Goal: Find specific page/section: Find specific page/section

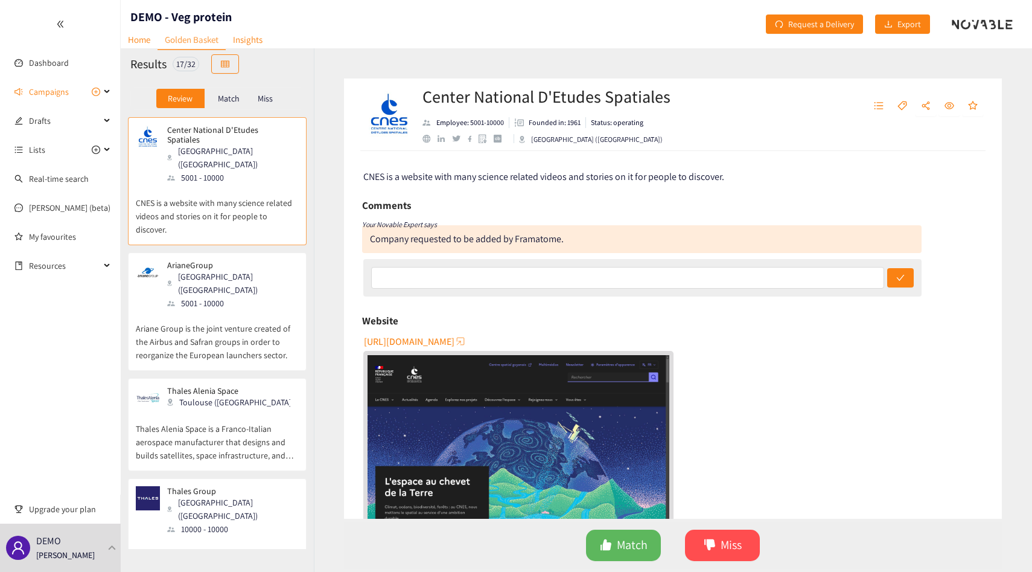
click at [225, 310] on p "Ariane Group is the joint venture created of the Airbus and Safran groups in or…" at bounding box center [217, 336] width 163 height 52
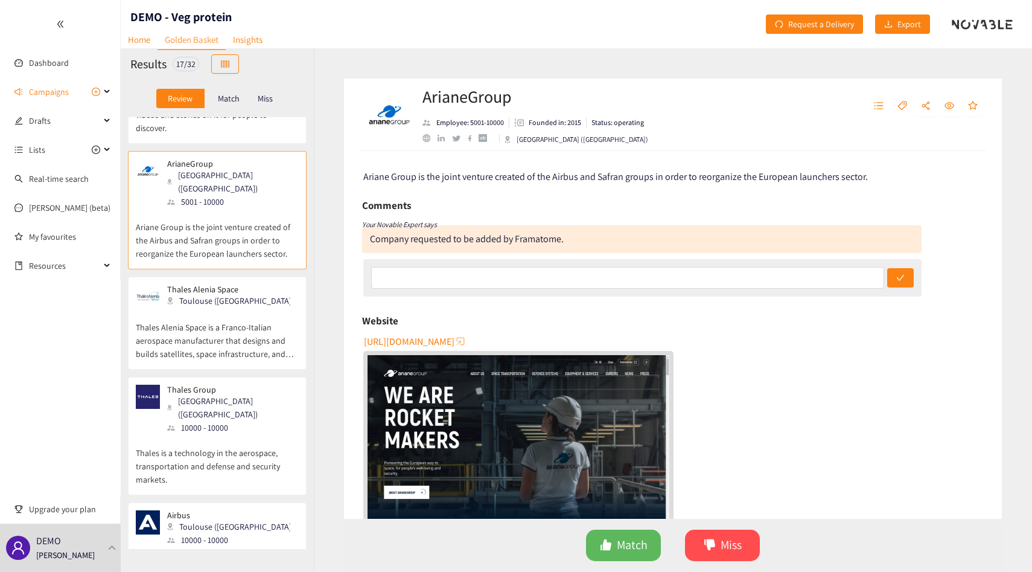
scroll to position [102, 0]
click at [232, 348] on div "Center National D'Etudes Spatiales [GEOGRAPHIC_DATA] (FRA) 5001 - 10000 CNES is…" at bounding box center [217, 333] width 193 height 432
click at [232, 321] on p "Thales Alenia Space is a Franco-Italian aerospace manufacturer that designs and…" at bounding box center [217, 334] width 163 height 52
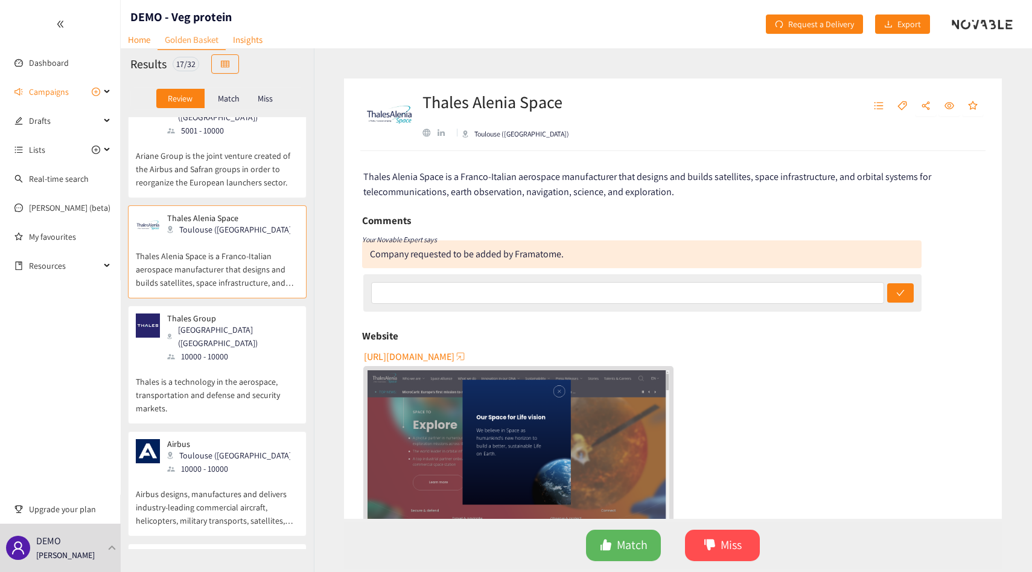
click at [232, 321] on div "Thales Group [GEOGRAPHIC_DATA] ([GEOGRAPHIC_DATA]) 10000 - 10000" at bounding box center [217, 338] width 163 height 50
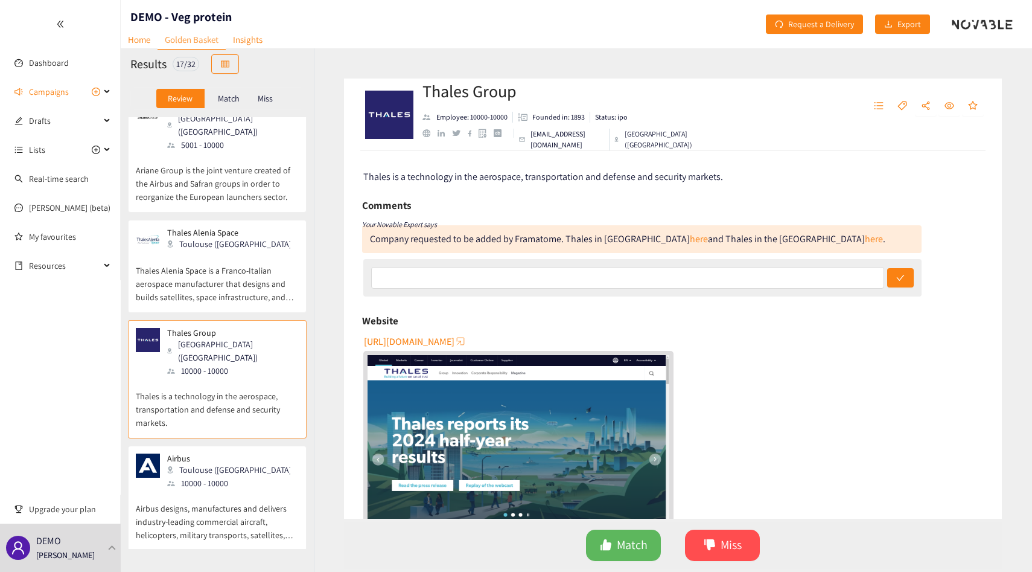
scroll to position [150, 0]
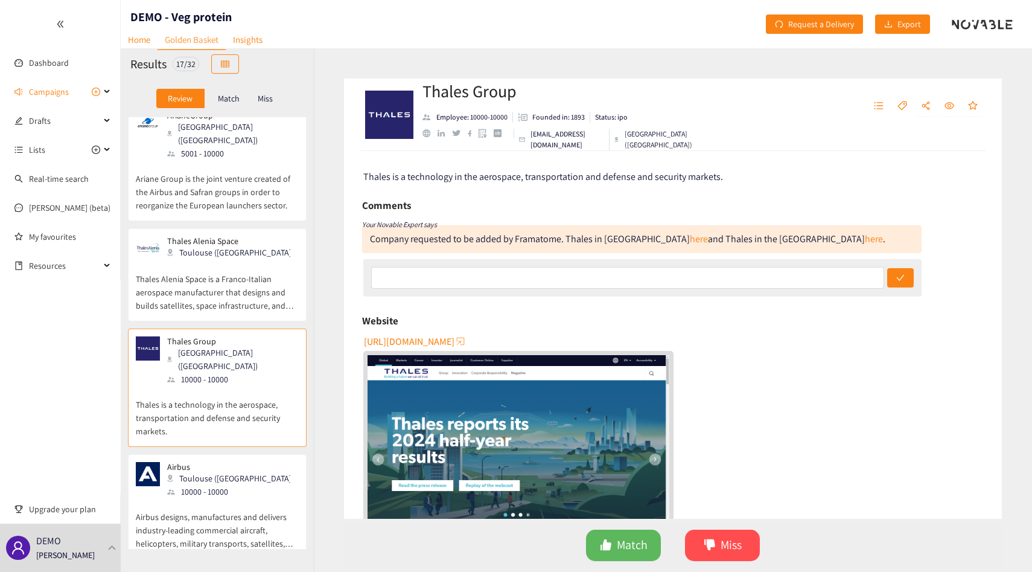
click at [240, 260] on p "Thales Alenia Space is a Franco-Italian aerospace manufacturer that designs and…" at bounding box center [217, 286] width 163 height 52
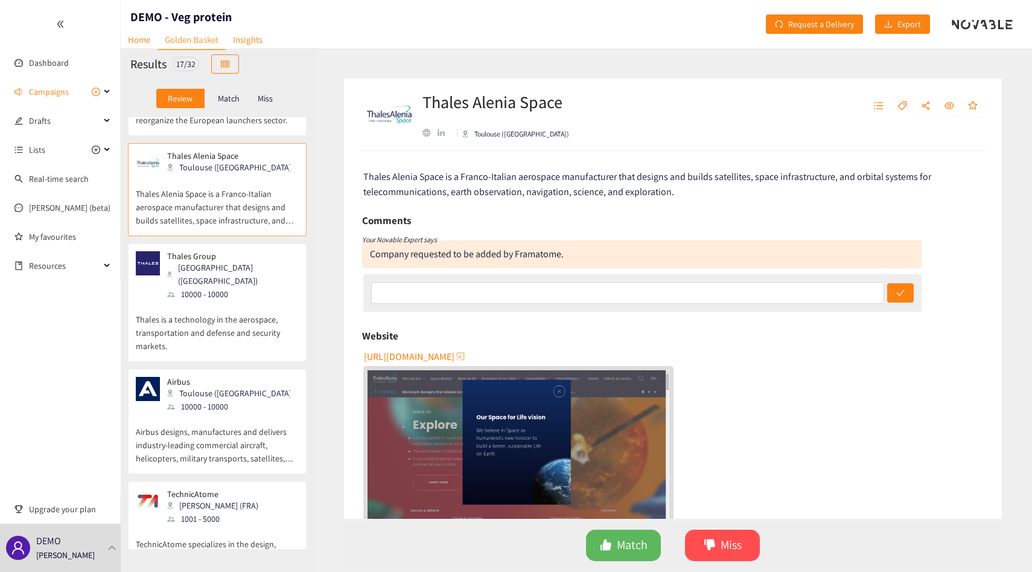
scroll to position [263, 0]
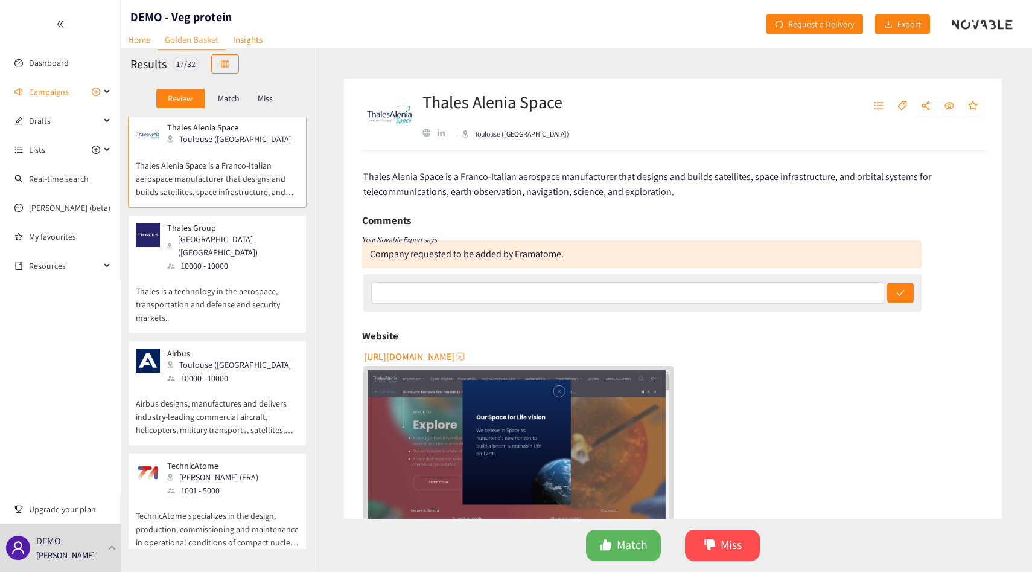
click at [237, 385] on p "Airbus designs, manufactures and delivers industry-leading commercial aircraft,…" at bounding box center [217, 411] width 163 height 52
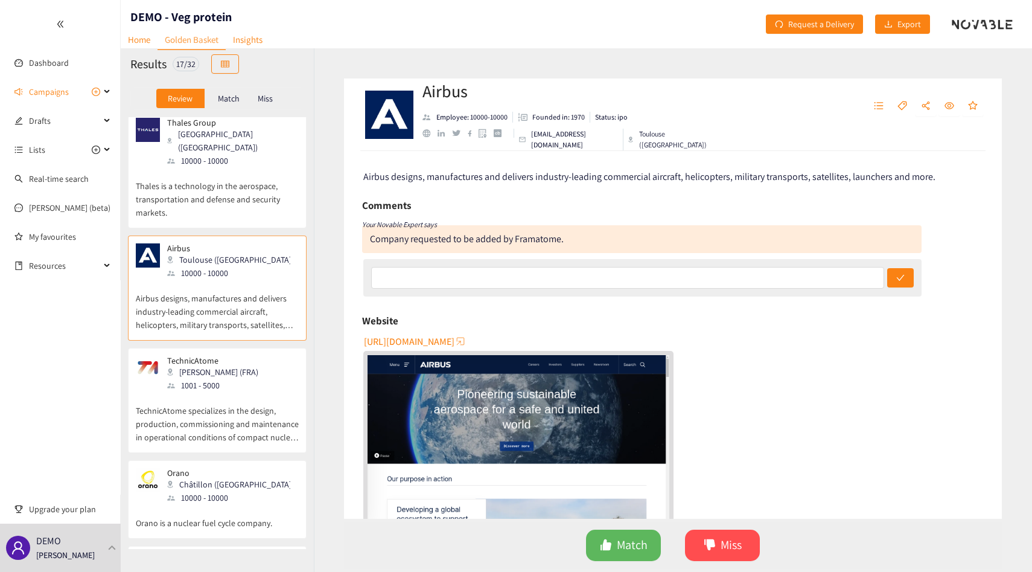
scroll to position [369, 0]
click at [239, 391] on p "TechnicAtome specializes in the design, production, commissioning and maintenan…" at bounding box center [217, 417] width 163 height 52
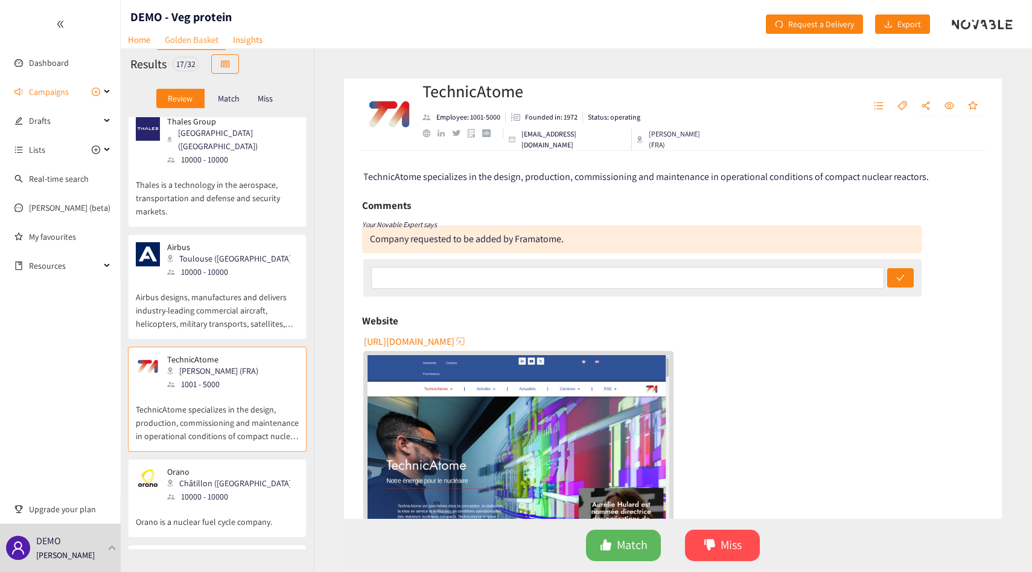
scroll to position [432, 0]
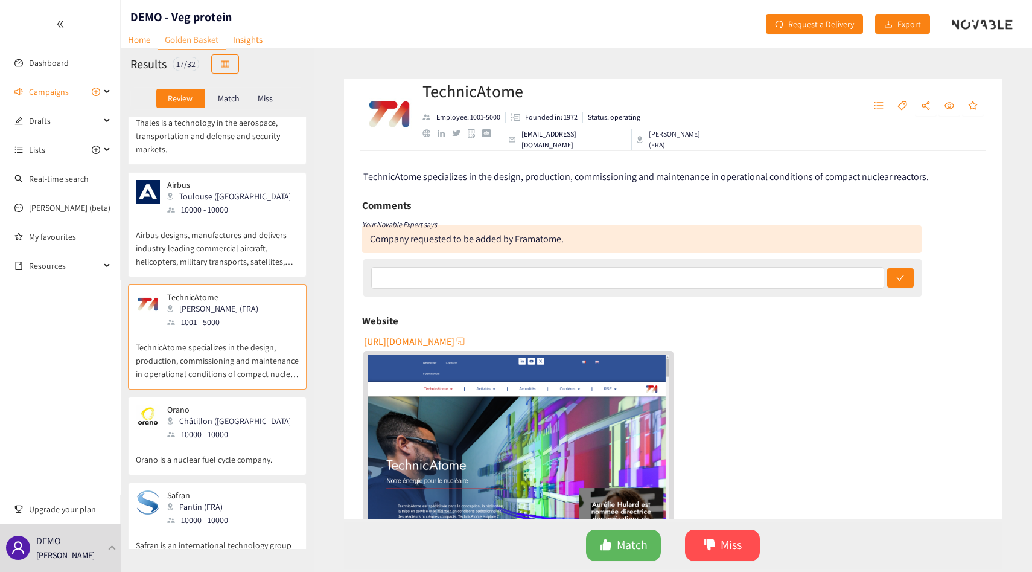
click at [244, 404] on div "[PERSON_NAME] ([GEOGRAPHIC_DATA]) 10000 - 10000" at bounding box center [217, 422] width 163 height 36
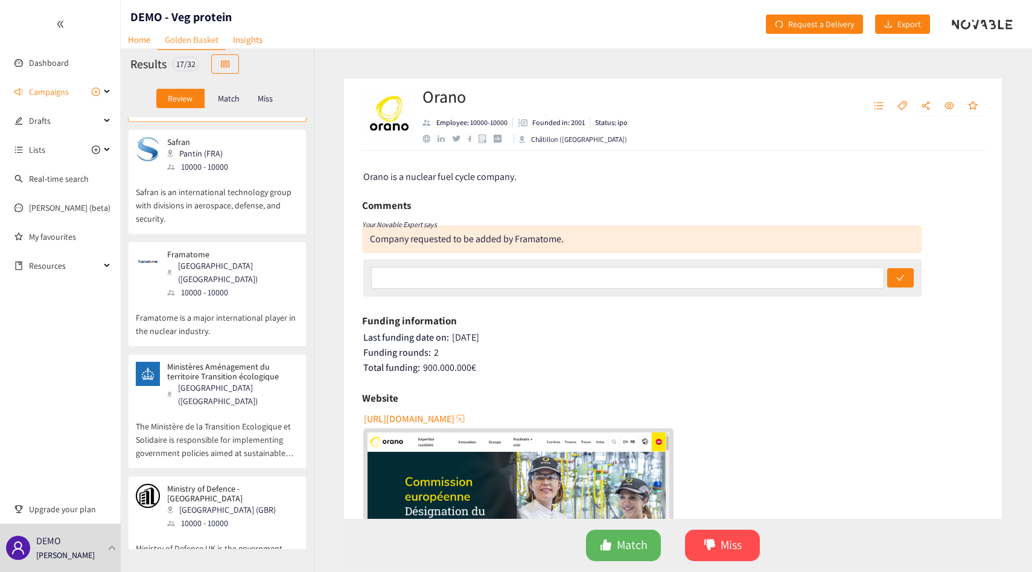
scroll to position [783, 0]
click at [250, 301] on p "Framatome is a major international player in the nuclear industry." at bounding box center [217, 320] width 163 height 39
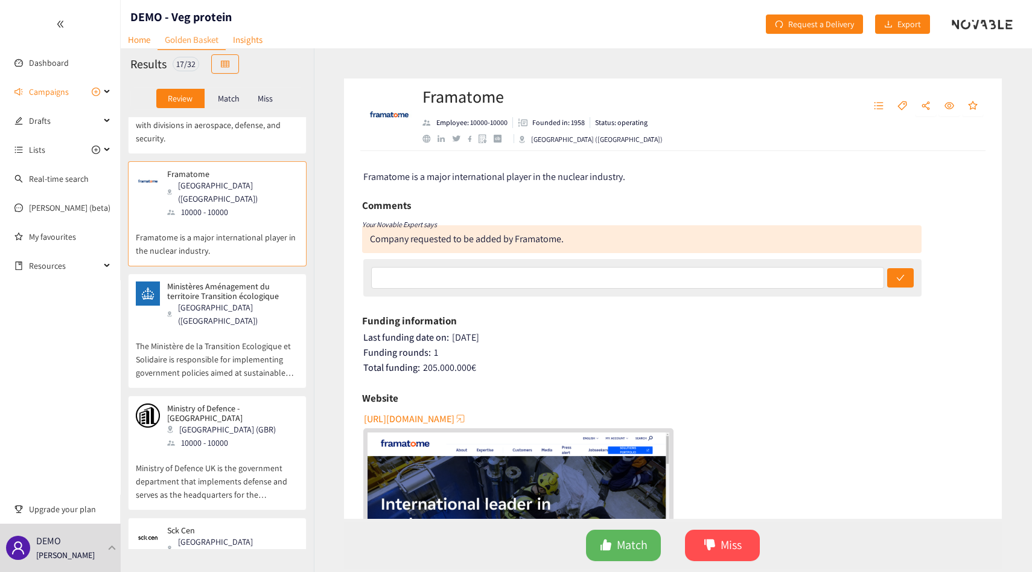
scroll to position [866, 0]
click at [577, 141] on div "[GEOGRAPHIC_DATA] ([GEOGRAPHIC_DATA])" at bounding box center [591, 139] width 144 height 11
click at [641, 173] on div "Framatome is a major international player in the nuclear industry." at bounding box center [673, 176] width 621 height 15
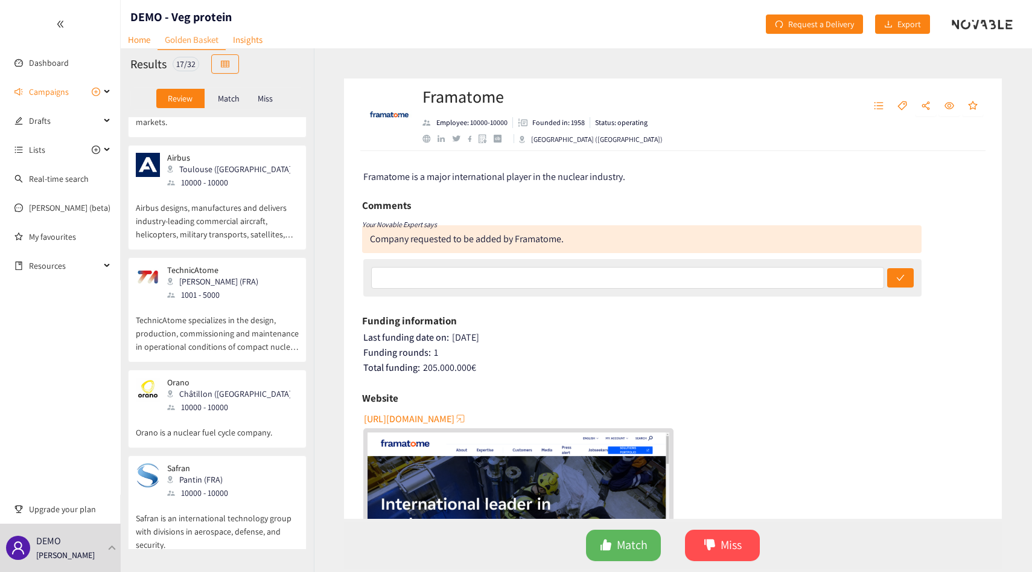
scroll to position [574, 0]
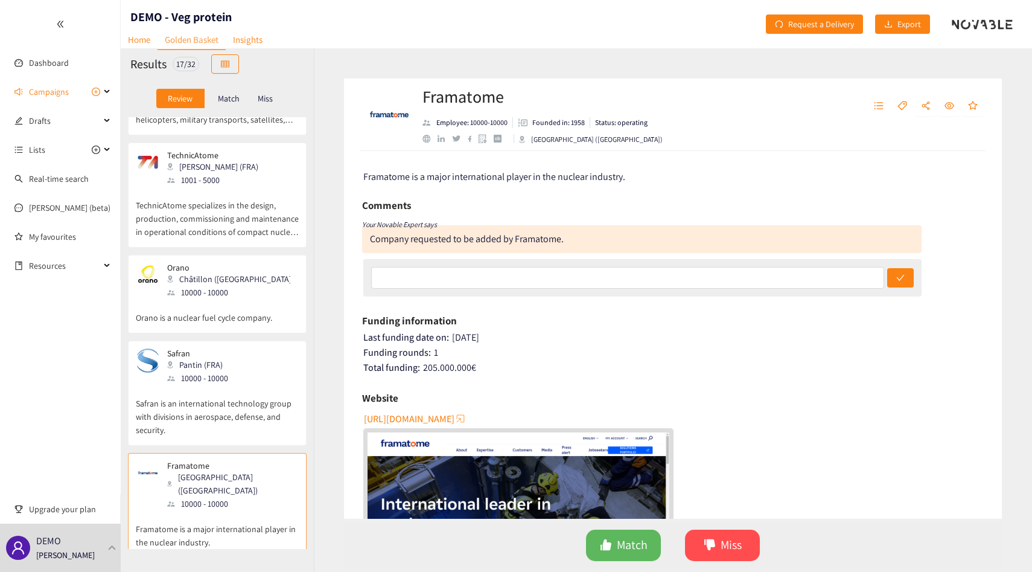
click at [233, 263] on div "[PERSON_NAME] ([GEOGRAPHIC_DATA]) 10000 - 10000" at bounding box center [217, 281] width 163 height 36
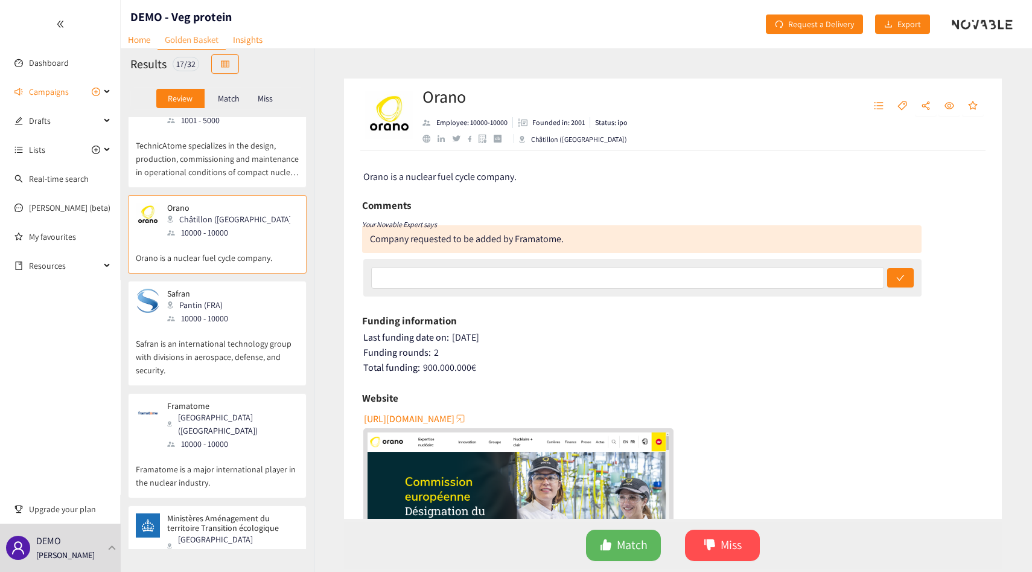
scroll to position [2, 0]
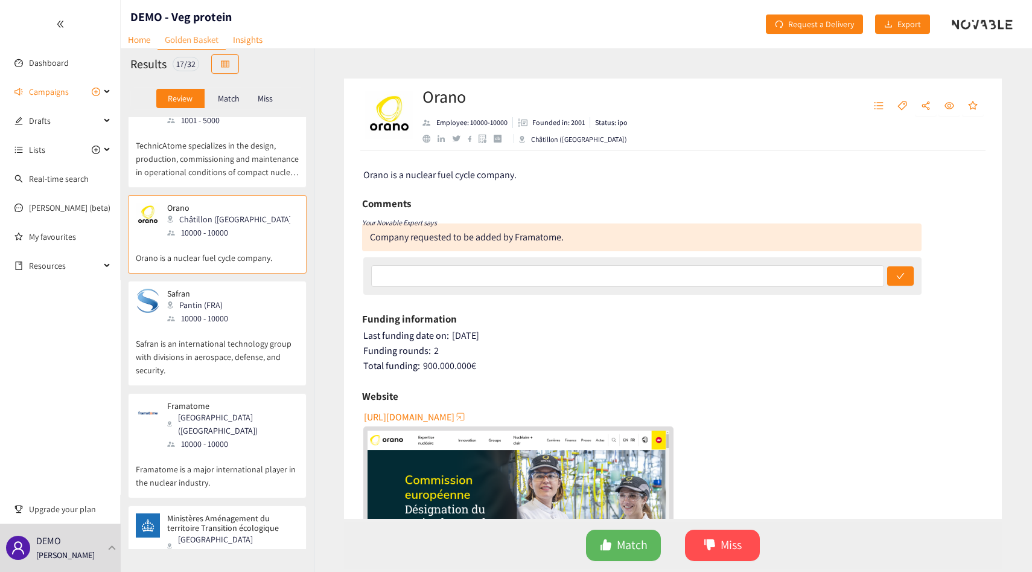
click at [240, 289] on div "[PERSON_NAME] [PERSON_NAME] (FRA) 10000 - 10000" at bounding box center [217, 307] width 163 height 36
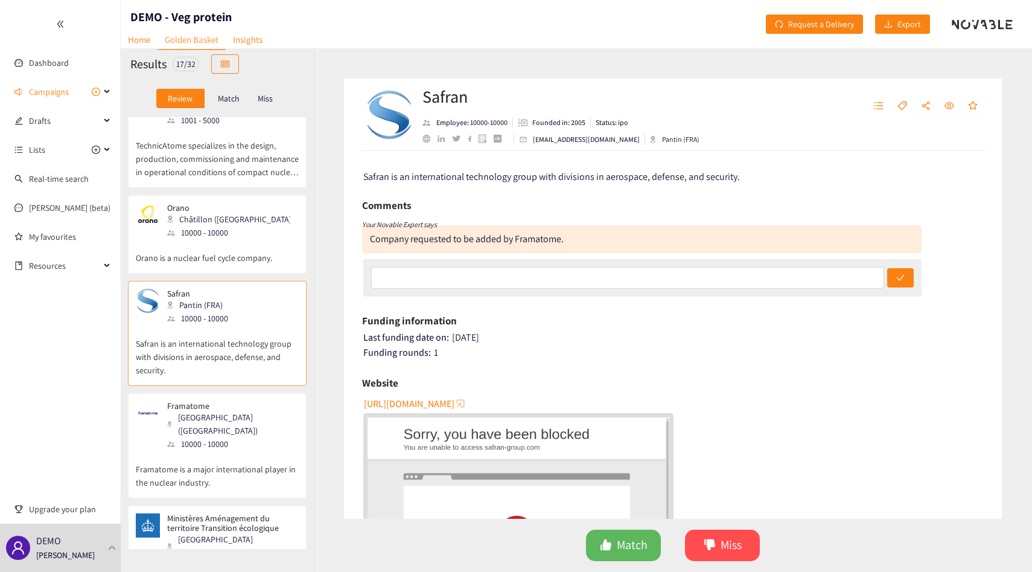
click at [240, 411] on div "[GEOGRAPHIC_DATA] ([GEOGRAPHIC_DATA])" at bounding box center [232, 424] width 130 height 27
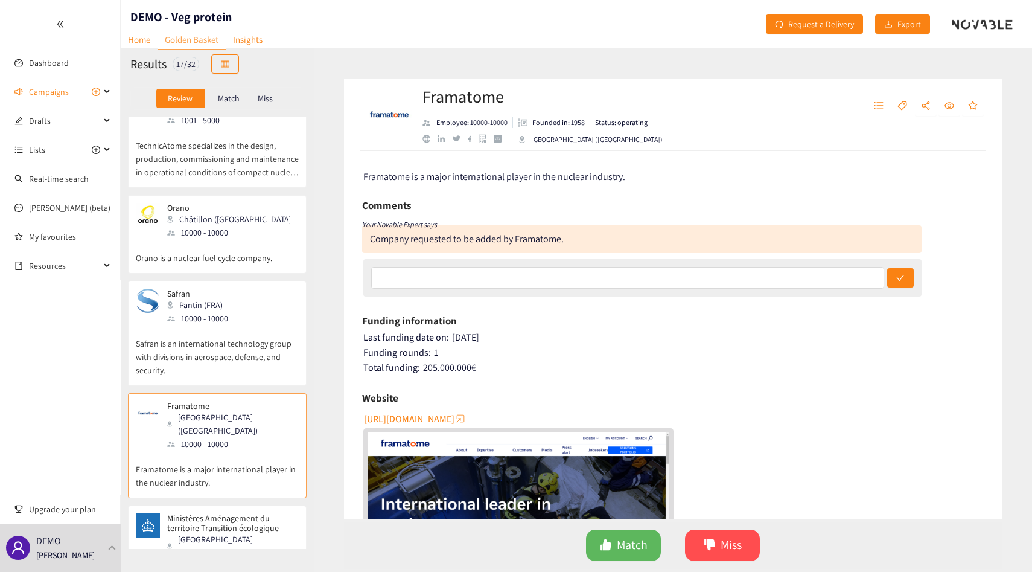
click at [240, 203] on div "[PERSON_NAME] ([GEOGRAPHIC_DATA]) 10000 - 10000" at bounding box center [217, 221] width 163 height 36
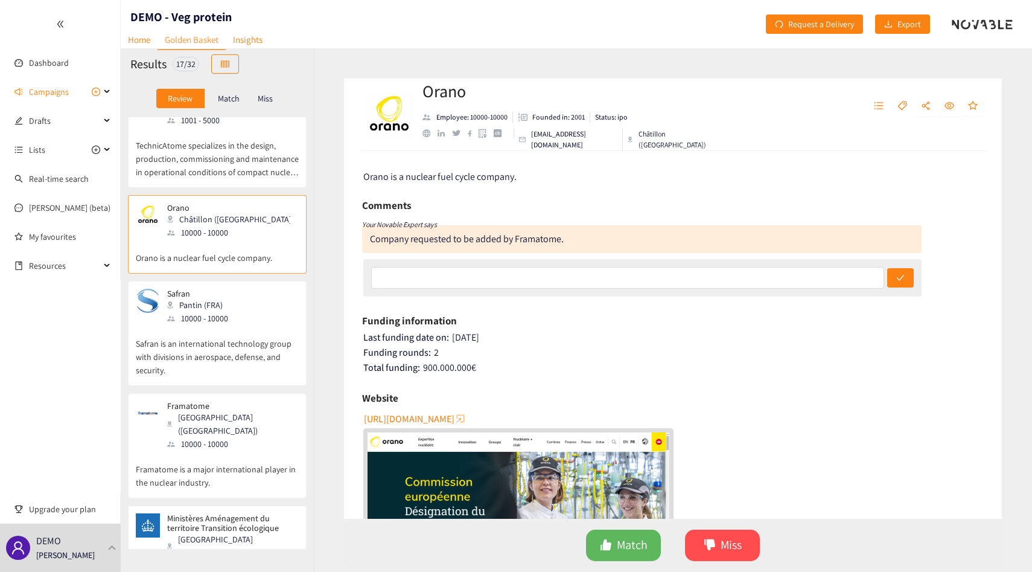
click at [237, 450] on p "Framatome is a major international player in the nuclear industry." at bounding box center [217, 469] width 163 height 39
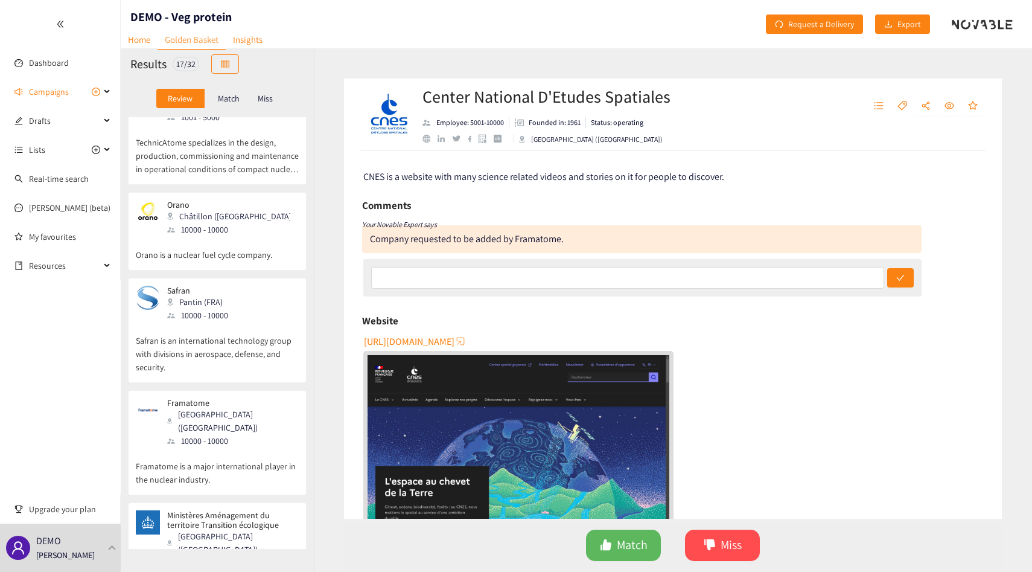
scroll to position [750, 0]
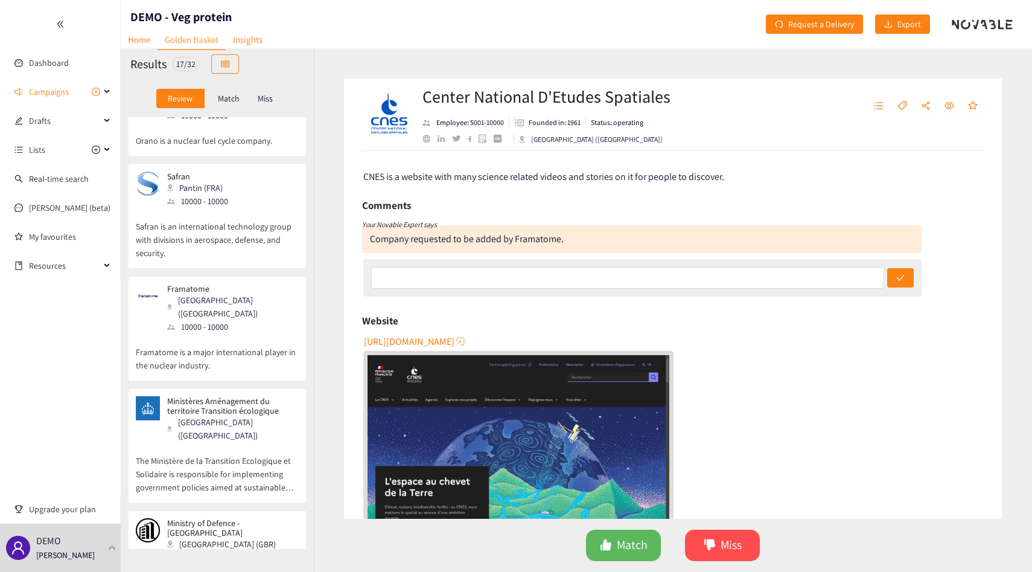
click at [224, 333] on p "Framatome is a major international player in the nuclear industry." at bounding box center [217, 352] width 163 height 39
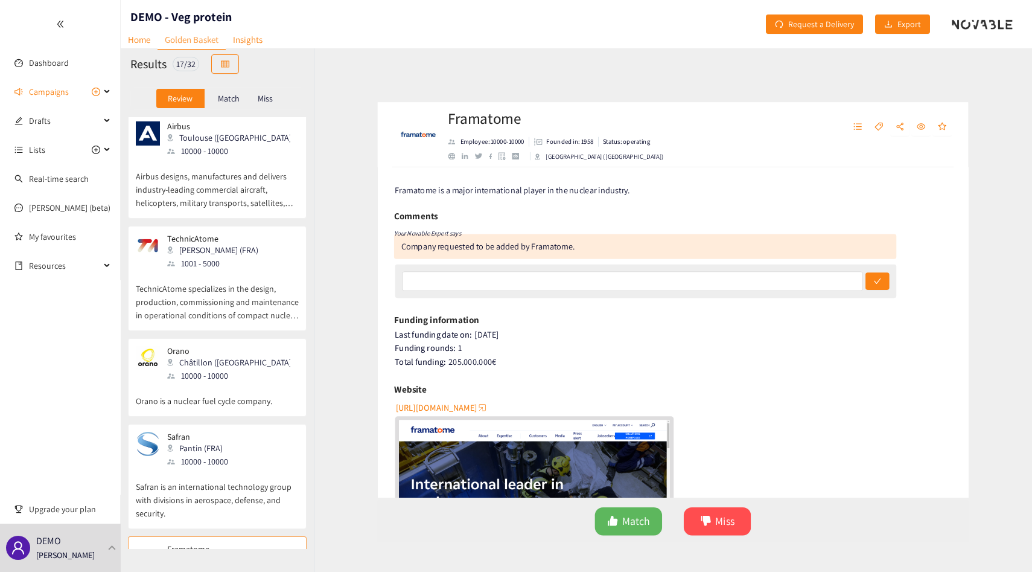
scroll to position [483, 0]
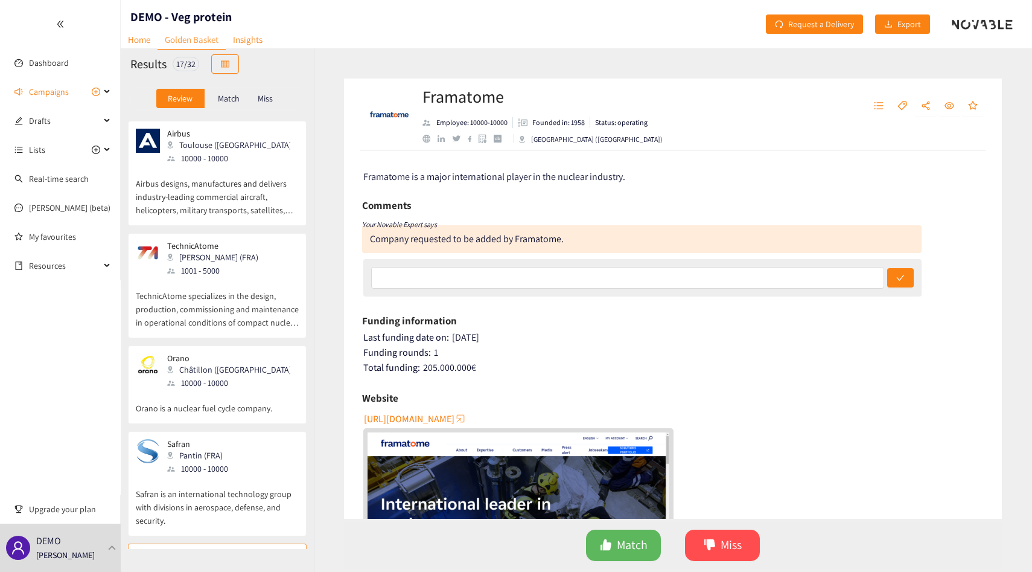
click at [196, 363] on div "Châtillon ([GEOGRAPHIC_DATA])" at bounding box center [232, 369] width 130 height 13
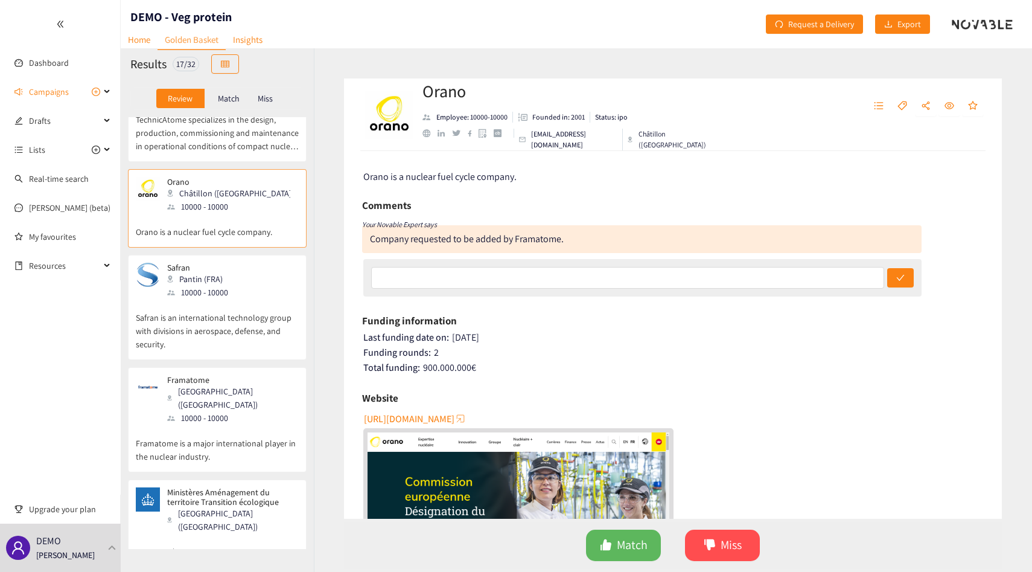
scroll to position [669, 0]
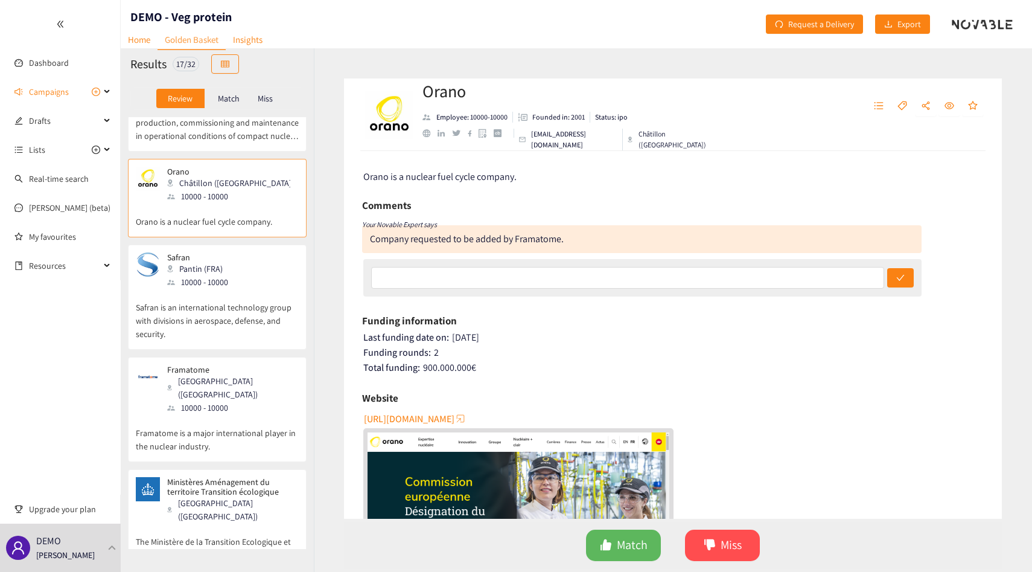
click at [582, 140] on p "[EMAIL_ADDRESS][DOMAIN_NAME]" at bounding box center [574, 140] width 86 height 22
click at [582, 152] on div "Orano is a nuclear fuel cycle company. Comments Your Novable Expert says Compan…" at bounding box center [673, 335] width 658 height 368
click at [640, 184] on div "Orano is a nuclear fuel cycle company." at bounding box center [673, 176] width 621 height 15
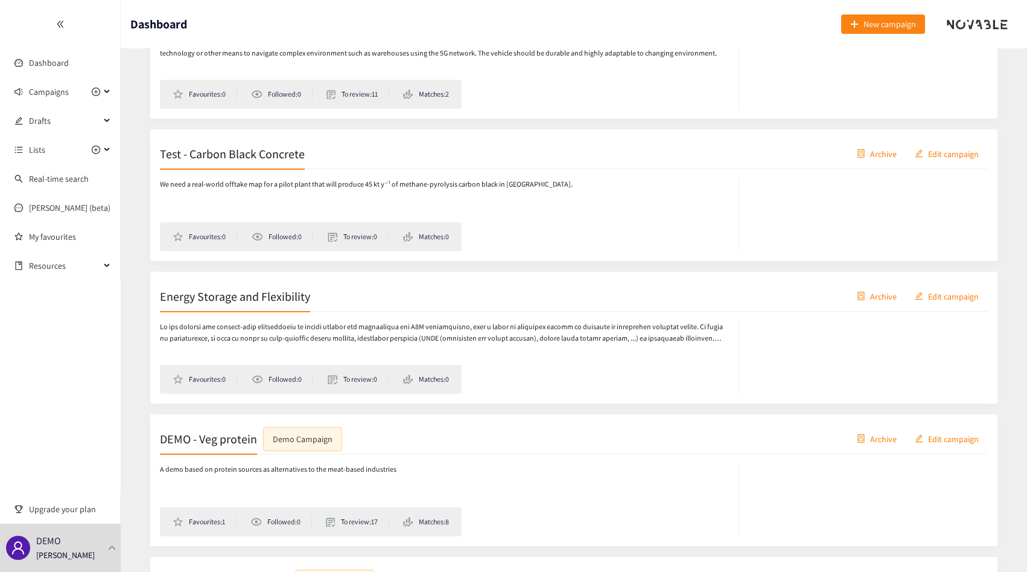
scroll to position [580, 0]
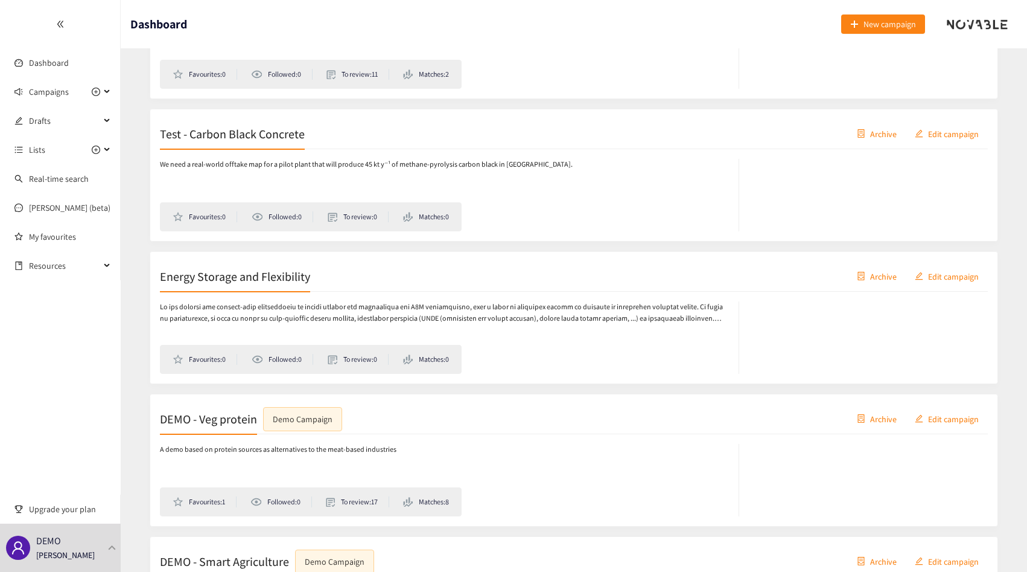
click at [243, 412] on h2 "DEMO - Veg protein" at bounding box center [208, 418] width 97 height 17
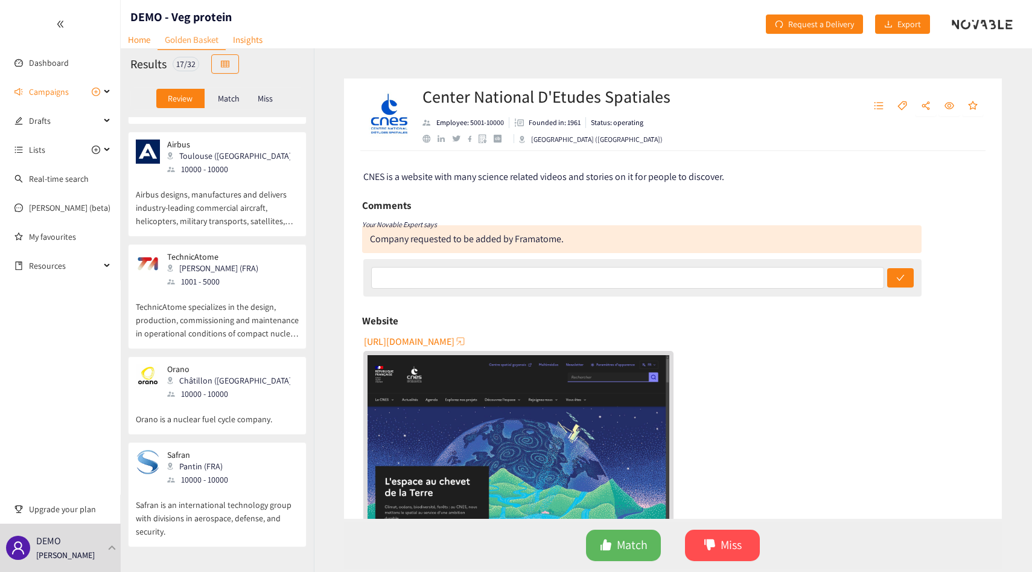
scroll to position [475, 0]
click at [227, 397] on p "Orano is a nuclear fuel cycle company." at bounding box center [217, 409] width 163 height 25
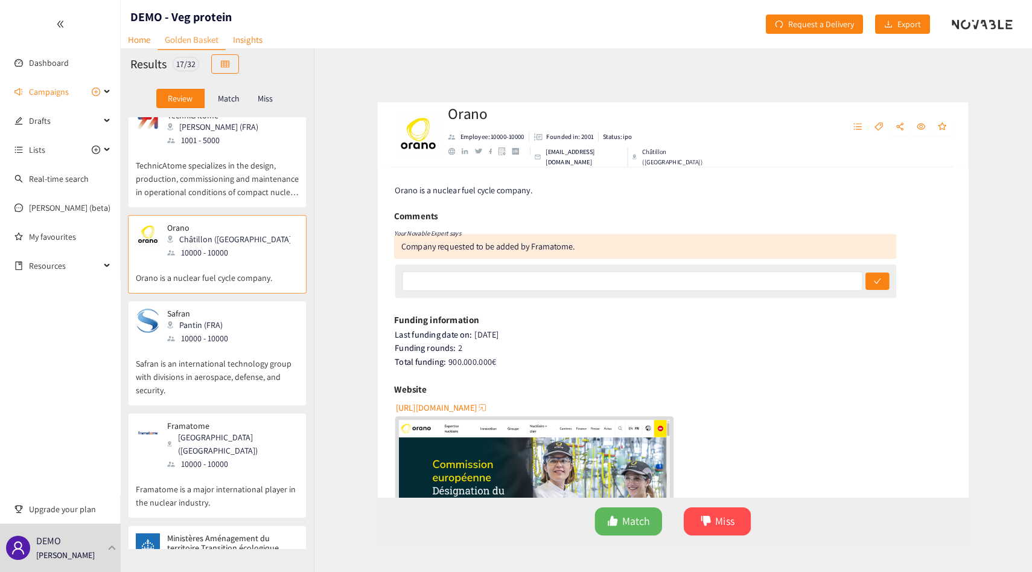
scroll to position [618, 0]
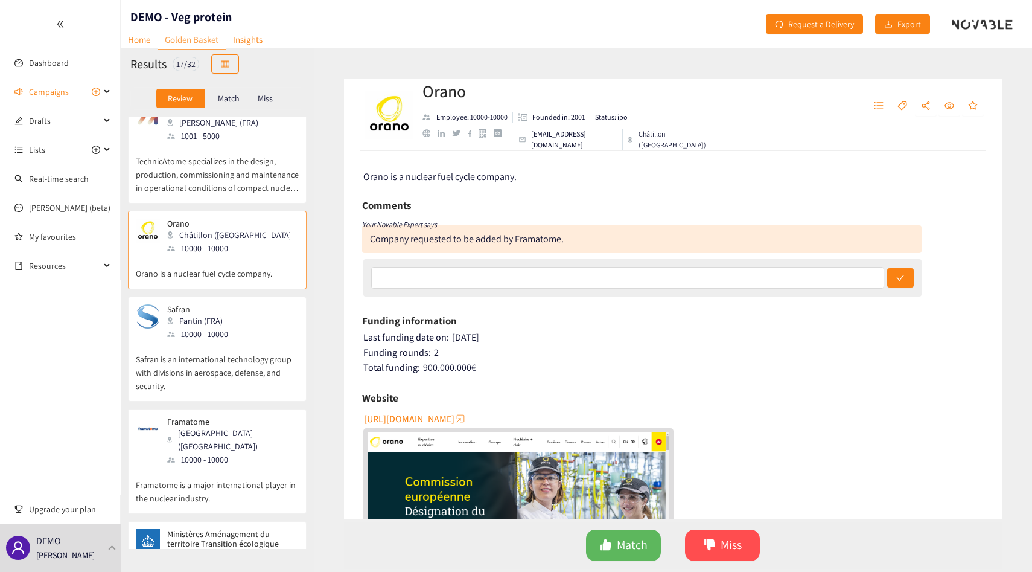
click at [217, 426] on div "[GEOGRAPHIC_DATA] ([GEOGRAPHIC_DATA])" at bounding box center [232, 439] width 130 height 27
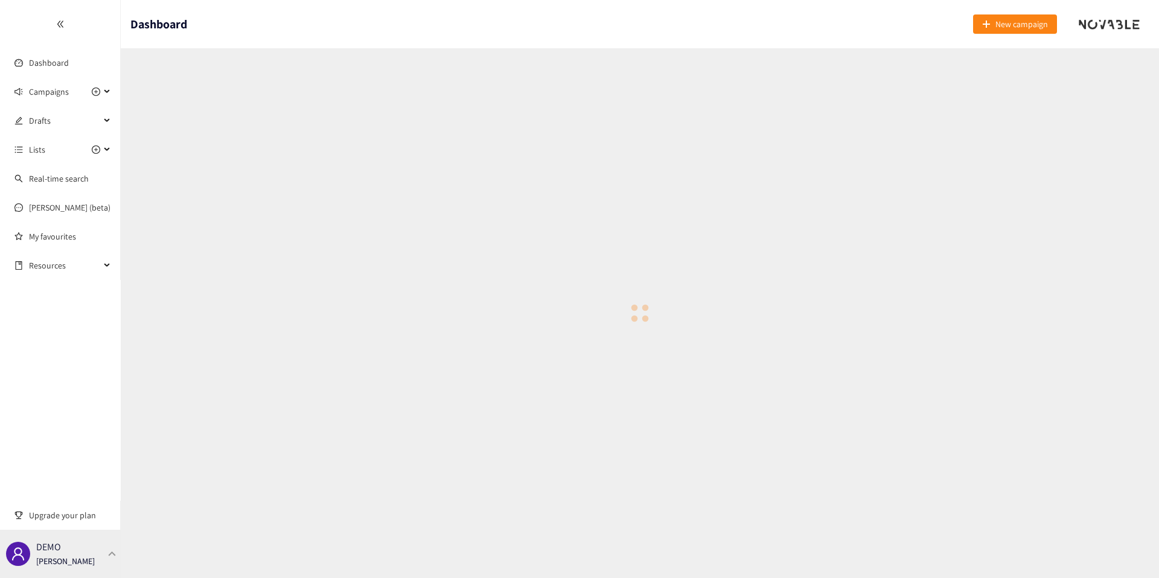
click at [68, 555] on p "[PERSON_NAME]" at bounding box center [65, 561] width 59 height 13
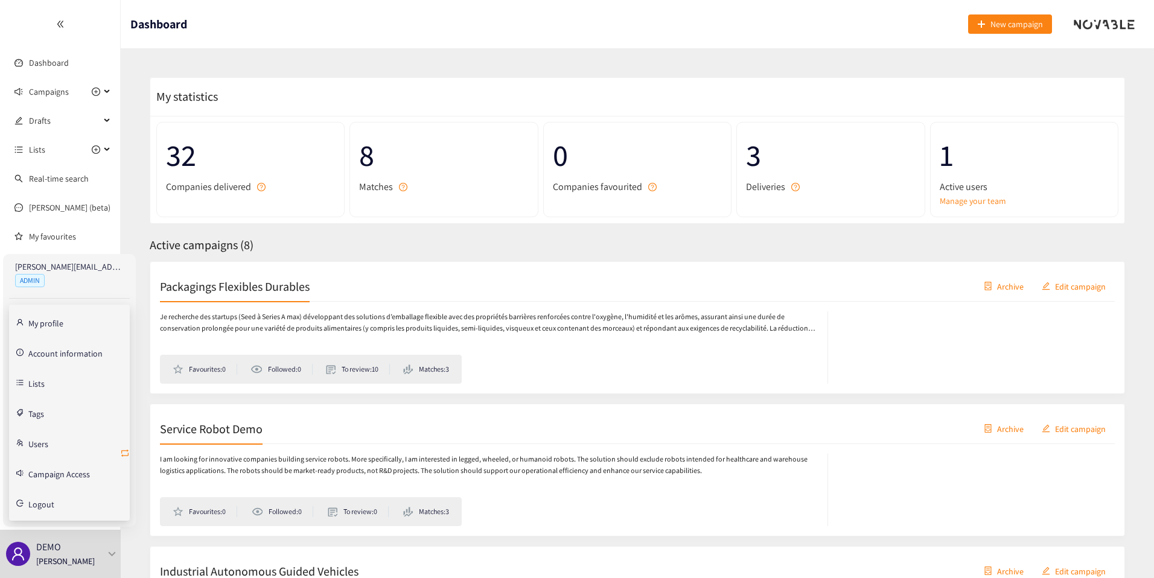
click at [125, 455] on icon "retweet" at bounding box center [125, 454] width 10 height 10
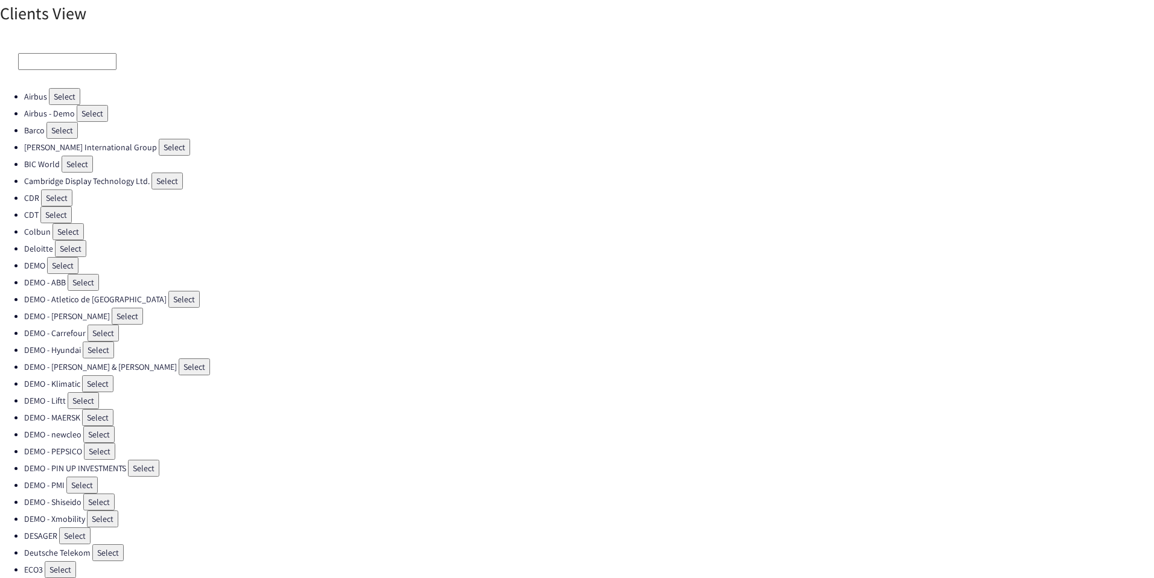
click at [59, 55] on input at bounding box center [67, 61] width 98 height 17
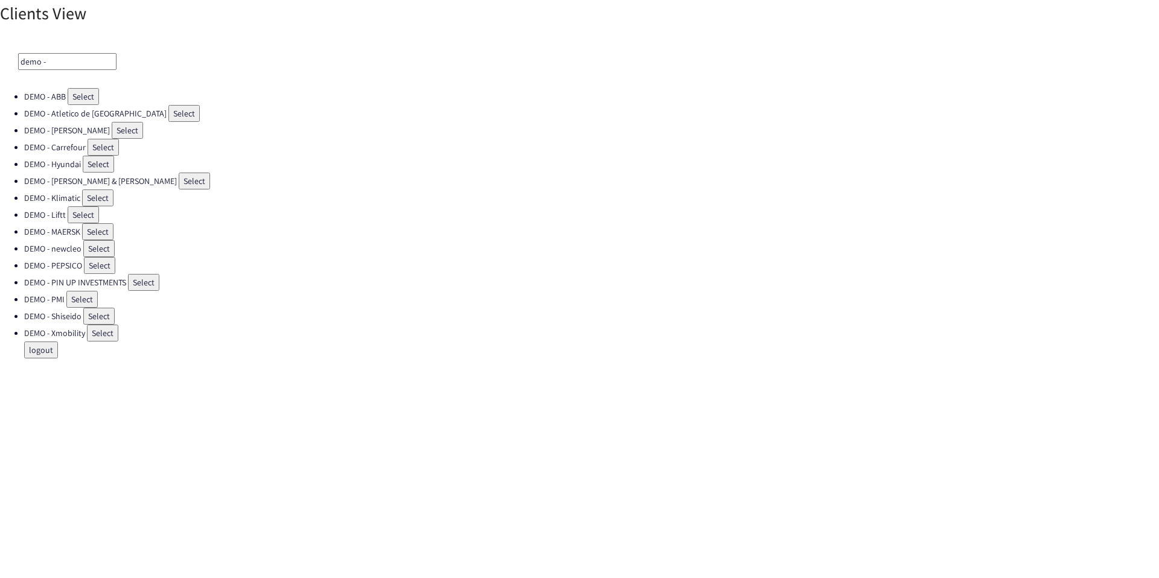
type input "demo -"
click at [168, 119] on button "Select" at bounding box center [183, 113] width 31 height 17
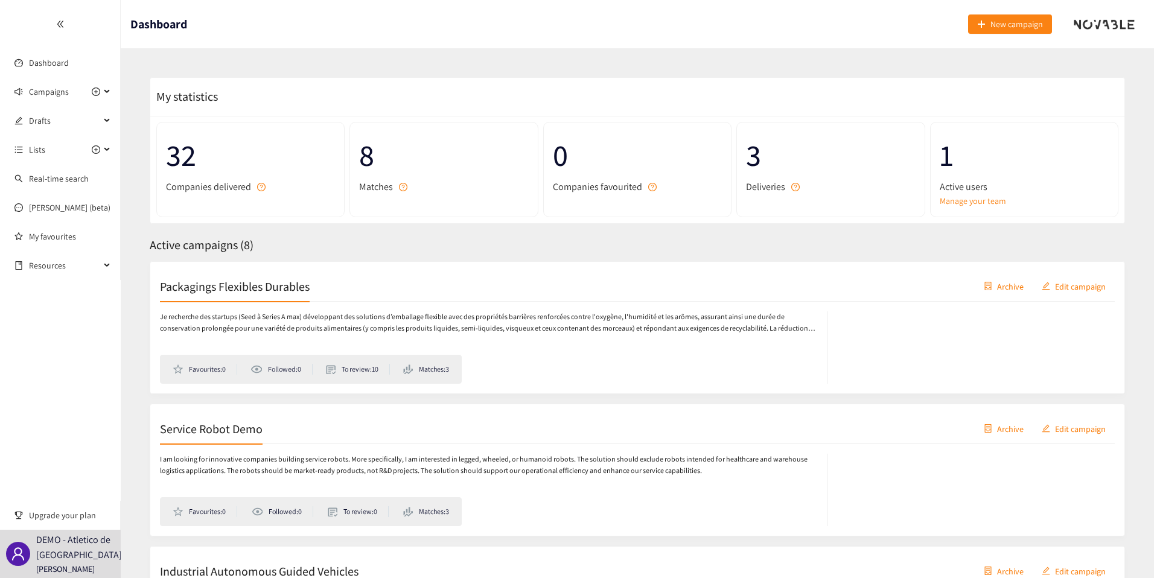
scroll to position [232, 0]
